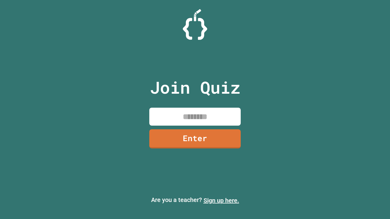
click at [221, 201] on link "Sign up here." at bounding box center [222, 200] width 36 height 7
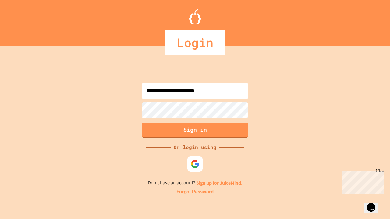
type input "**********"
